Goal: Complete application form

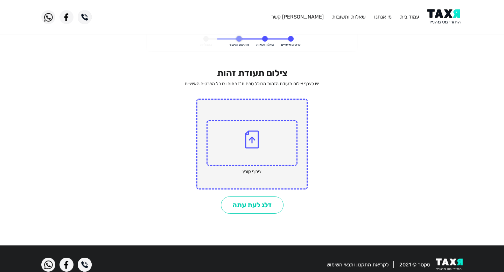
click at [251, 160] on span at bounding box center [251, 142] width 91 height 45
click at [0, 0] on input "file" at bounding box center [0, 0] width 0 height 0
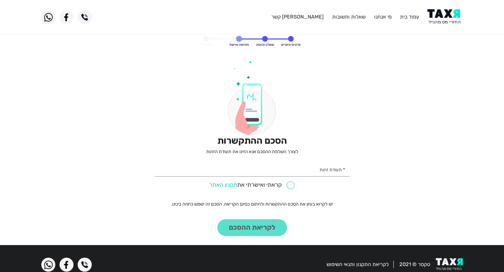
click at [228, 187] on link "תקנון האתר" at bounding box center [223, 185] width 28 height 7
click at [251, 229] on div "הסכם ההתקשרות לצורך השלמת ההסכם אנא הזינו את תעודת הזהות * תעודת זהות קראתי ואי…" at bounding box center [252, 149] width 195 height 176
click at [313, 179] on div "קראתי ואישרתי את תקנון האתר" at bounding box center [252, 184] width 195 height 11
click at [321, 174] on input "* תעודת זהות" at bounding box center [252, 169] width 195 height 15
type input "322519539"
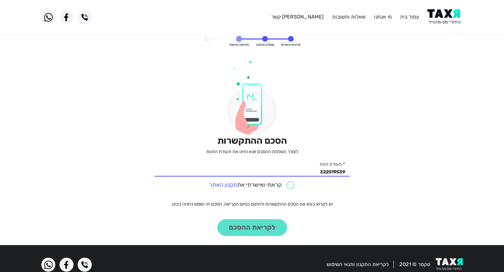
click at [252, 231] on div "הסכם ההתקשרות לצורך השלמת ההסכם אנא הזינו את תעודת הזהות 322519539 * תעודת זהות…" at bounding box center [252, 149] width 195 height 176
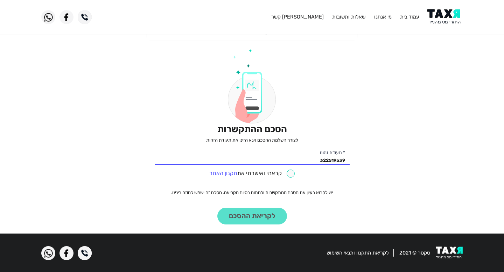
click at [289, 174] on input "checkbox" at bounding box center [251, 174] width 85 height 8
checkbox input "true"
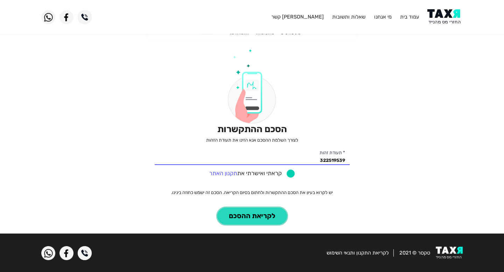
click at [265, 215] on button "לקריאת ההסכם" at bounding box center [252, 216] width 70 height 17
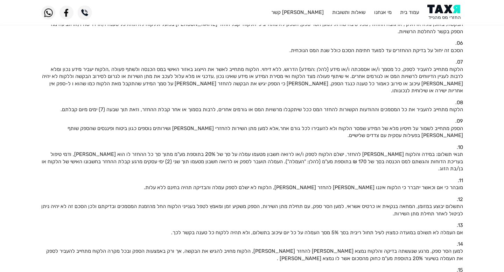
scroll to position [221, 0]
